Goal: Use online tool/utility: Utilize a website feature to perform a specific function

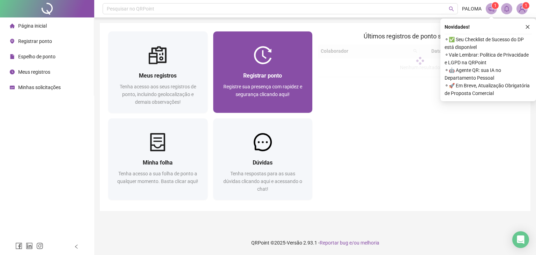
click at [258, 77] on span "Registrar ponto" at bounding box center [262, 75] width 39 height 7
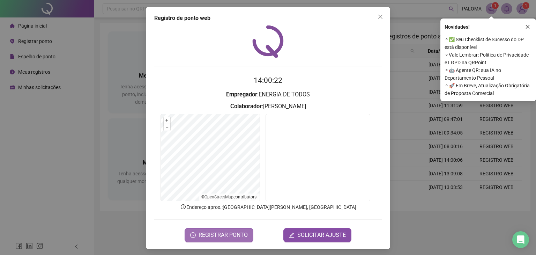
click at [220, 235] on span "REGISTRAR PONTO" at bounding box center [222, 234] width 49 height 8
